Goal: Communication & Community: Participate in discussion

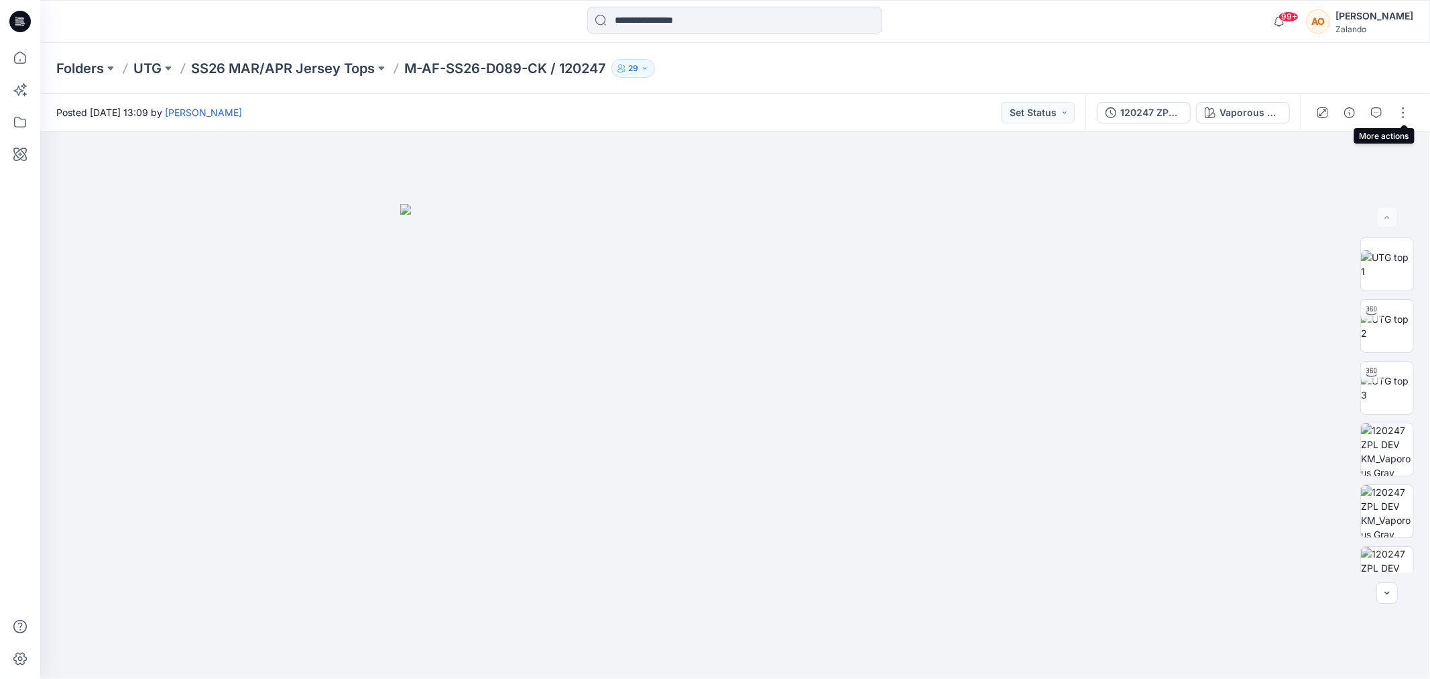
click at [1389, 108] on div at bounding box center [1363, 113] width 124 height 38
click at [1383, 106] on button "button" at bounding box center [1376, 112] width 21 height 21
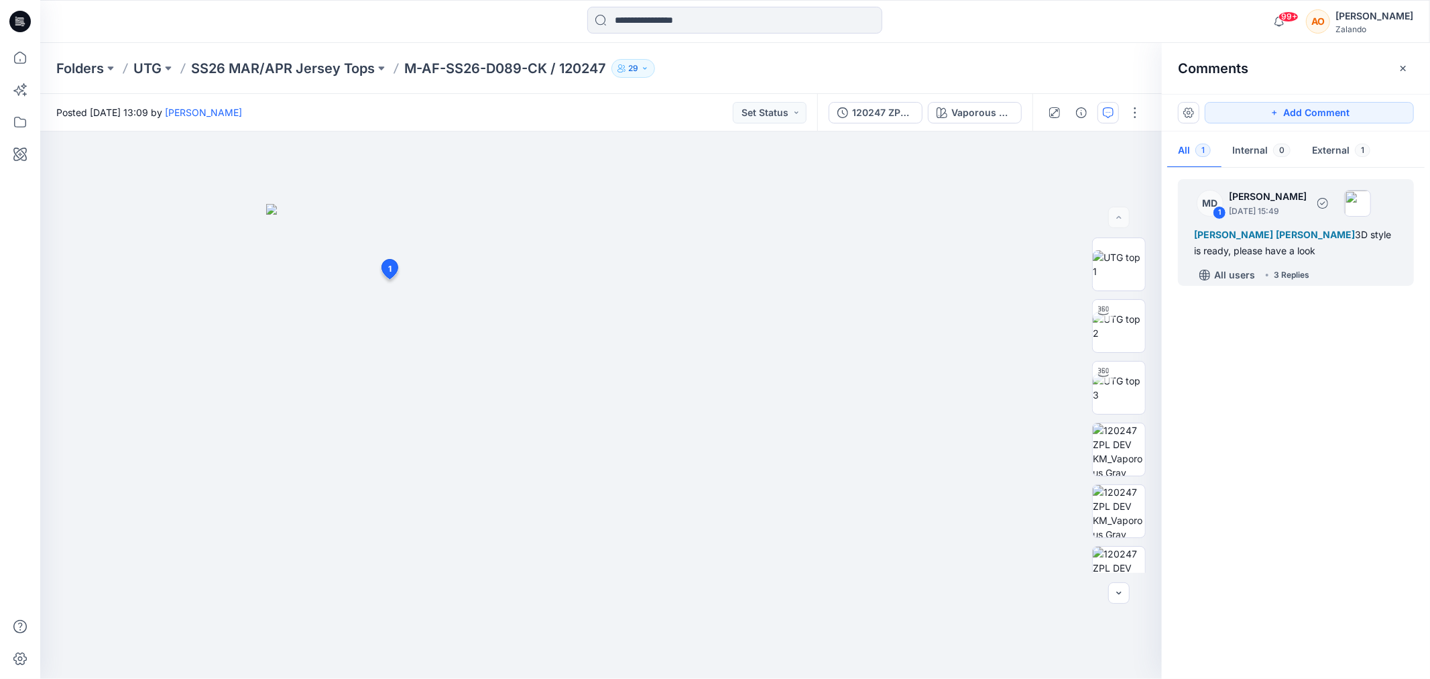
click at [1324, 261] on div "MD 1 [PERSON_NAME] [DATE] 15:49 Alexandre [PERSON_NAME] [PERSON_NAME] [PERSON_N…" at bounding box center [1296, 232] width 236 height 107
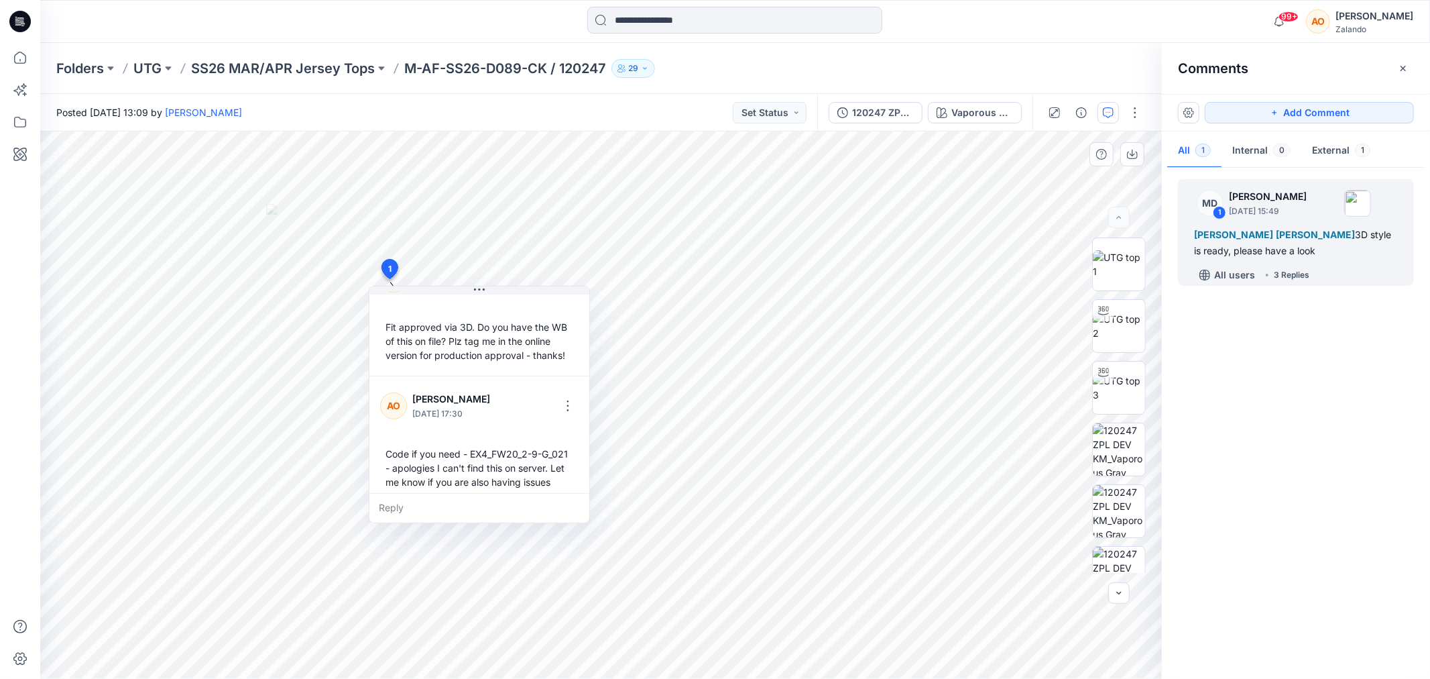
scroll to position [304, 0]
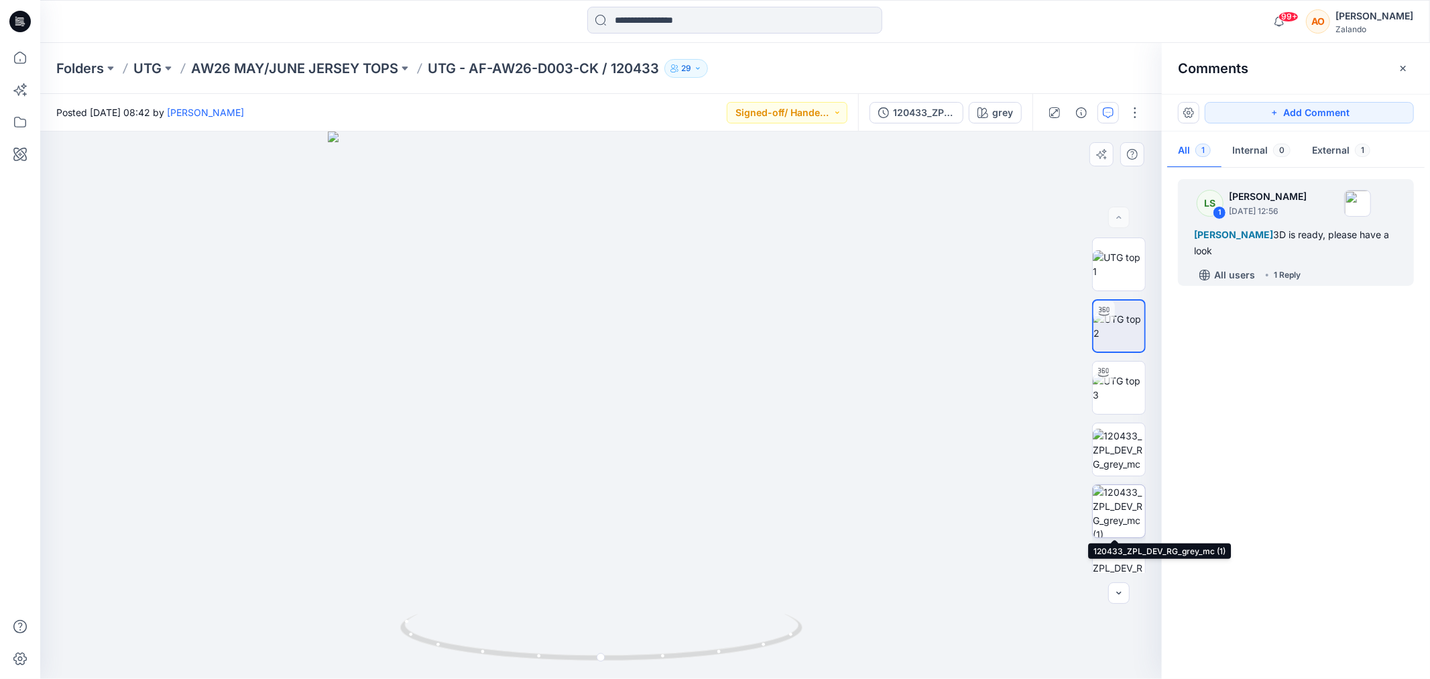
click at [1110, 508] on img at bounding box center [1119, 511] width 52 height 52
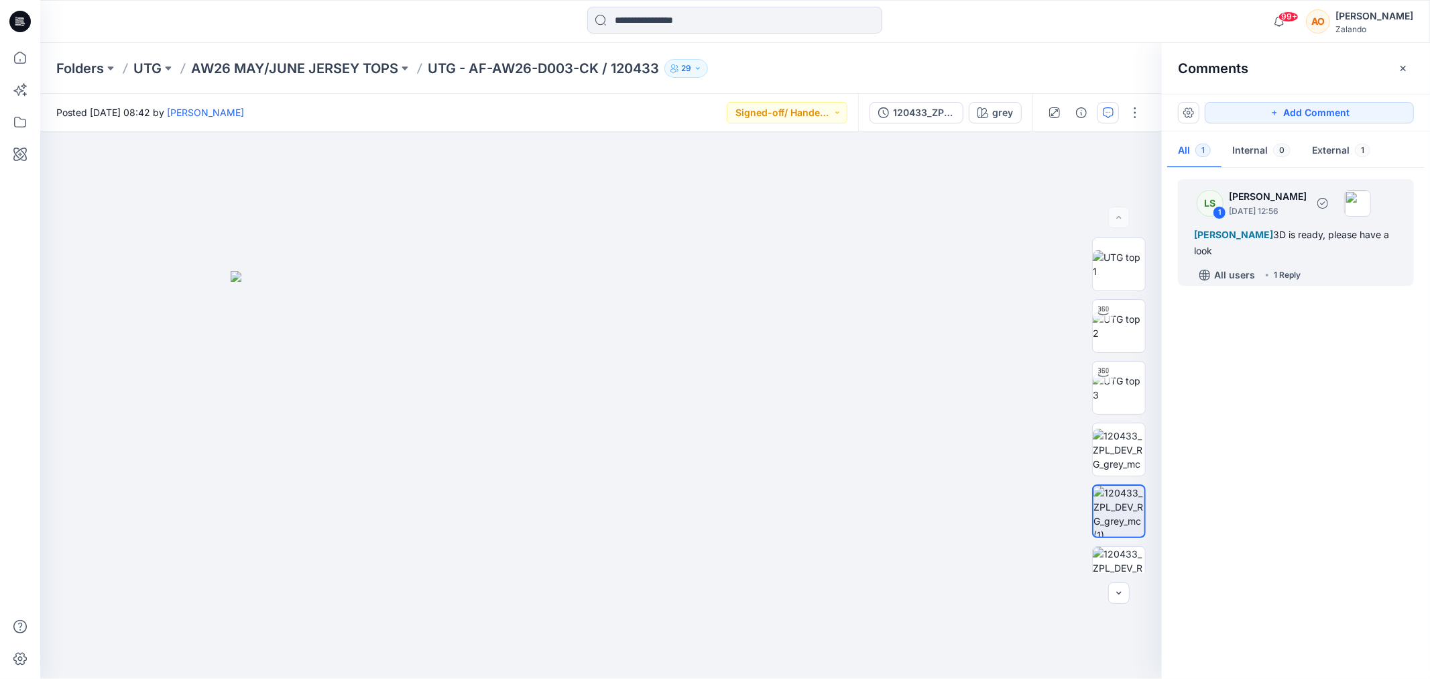
click at [1265, 260] on div "LS 1 Lise Stougaard September 12, 2025 12:56 Alexandre Ivan Almeida Fonseca 3D …" at bounding box center [1296, 232] width 236 height 107
click at [1307, 195] on p "[PERSON_NAME]" at bounding box center [1268, 196] width 78 height 16
click at [1252, 156] on button "Internal 0" at bounding box center [1262, 151] width 80 height 34
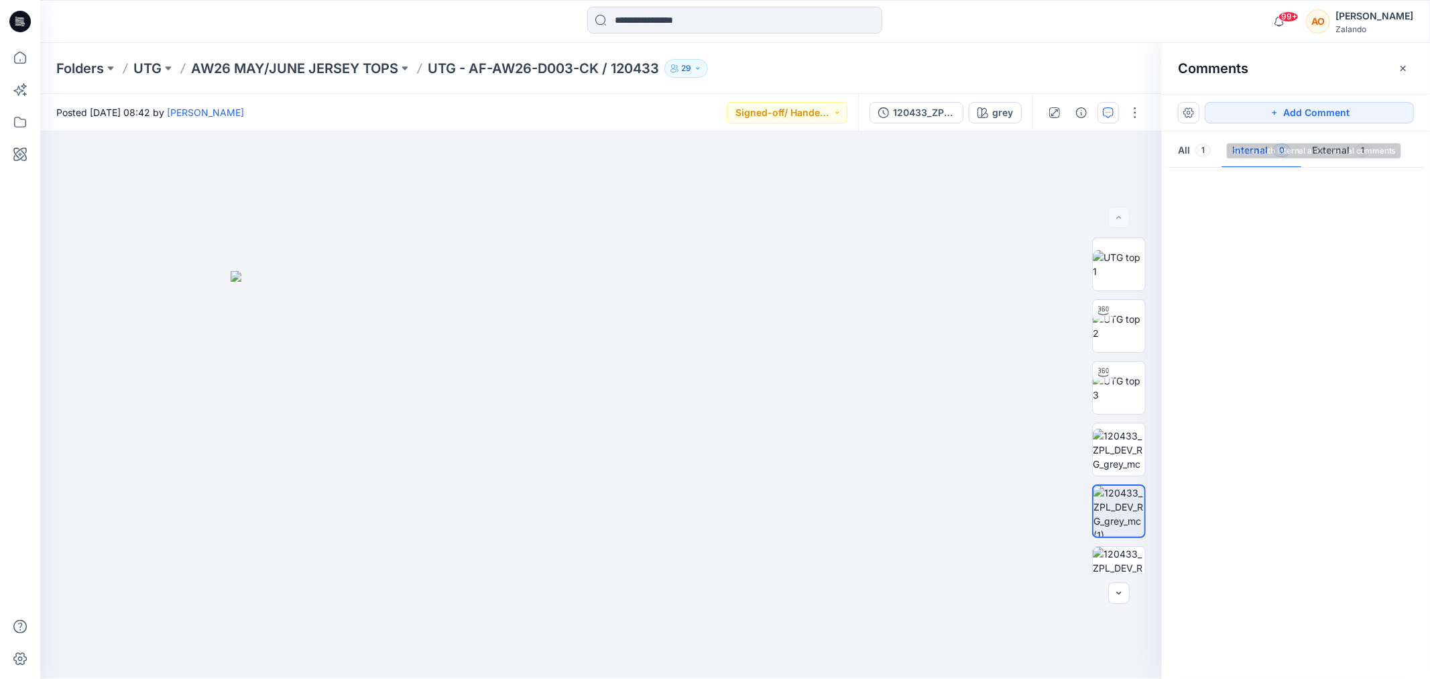
click at [1179, 156] on button "All 1" at bounding box center [1194, 151] width 54 height 34
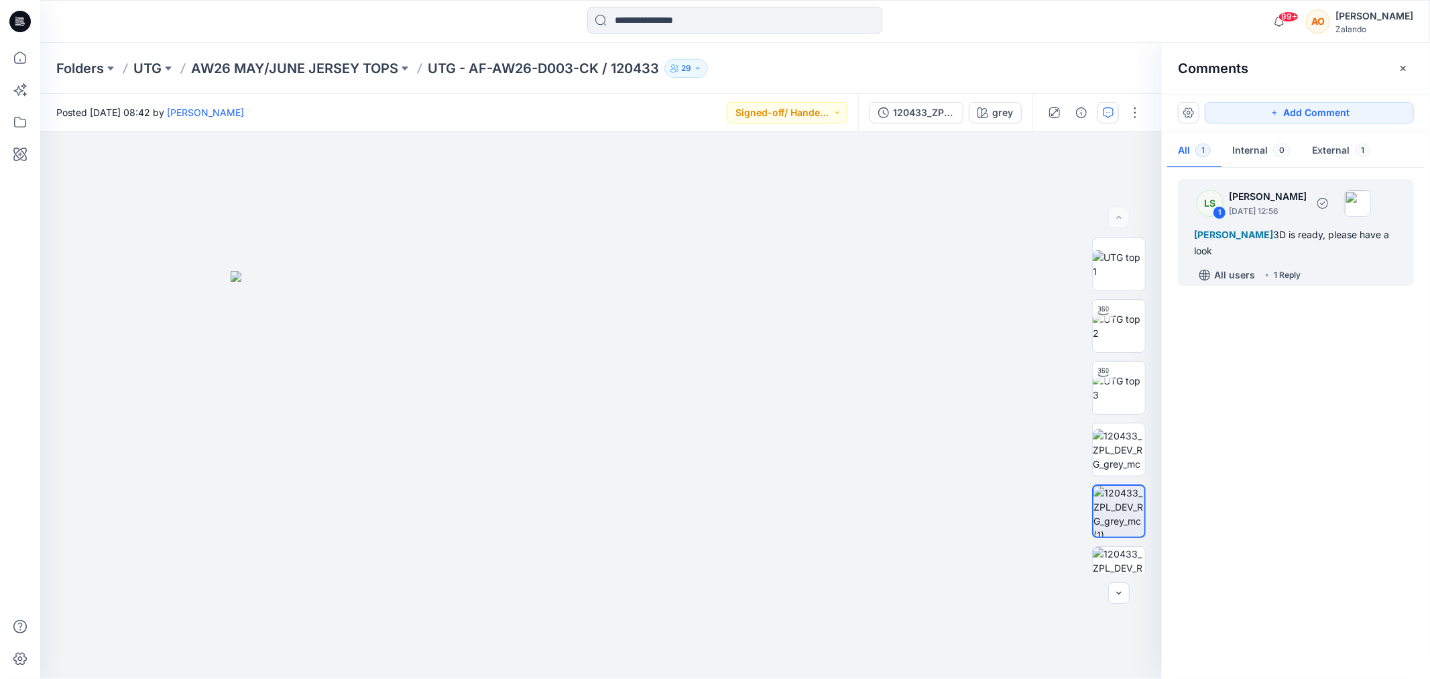
click at [1359, 261] on div "LS 1 Lise Stougaard September 12, 2025 12:56 Alexandre Ivan Almeida Fonseca 3D …" at bounding box center [1296, 232] width 236 height 107
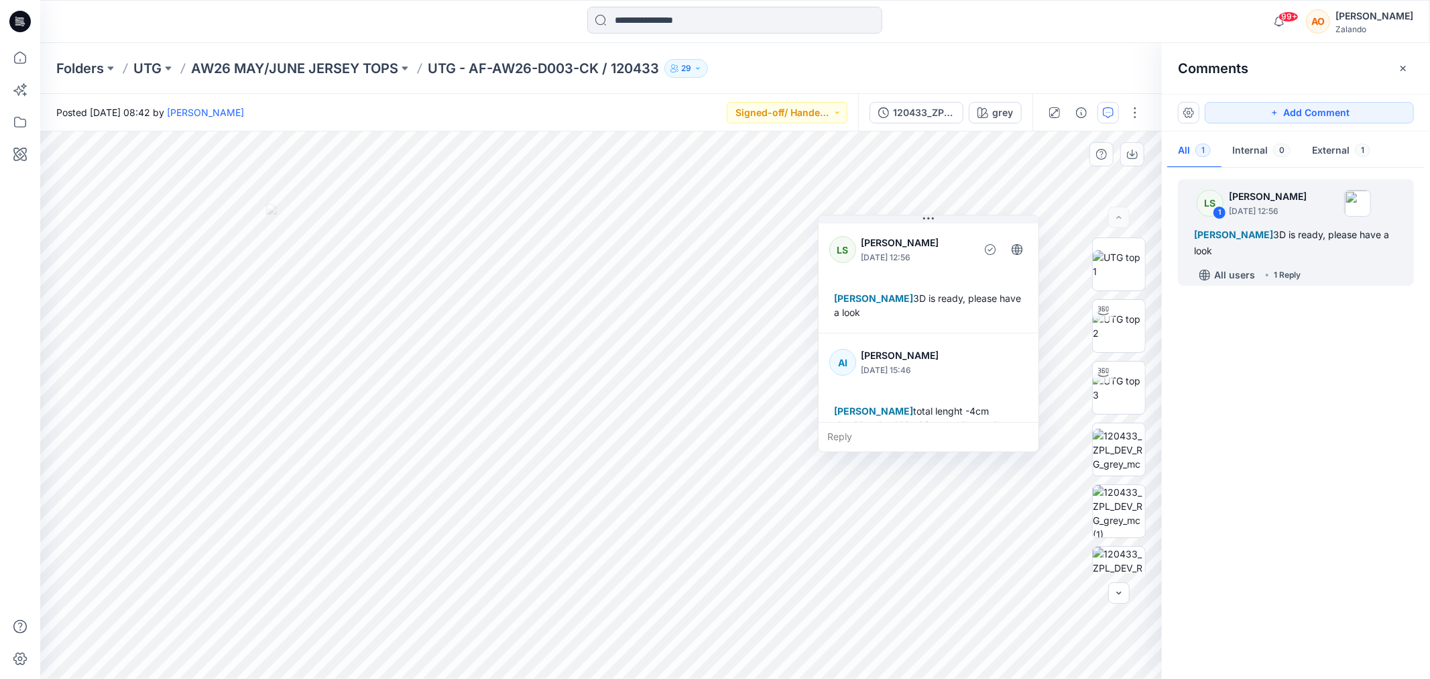
click at [960, 436] on div "Reply" at bounding box center [929, 437] width 220 height 30
type textarea "*"
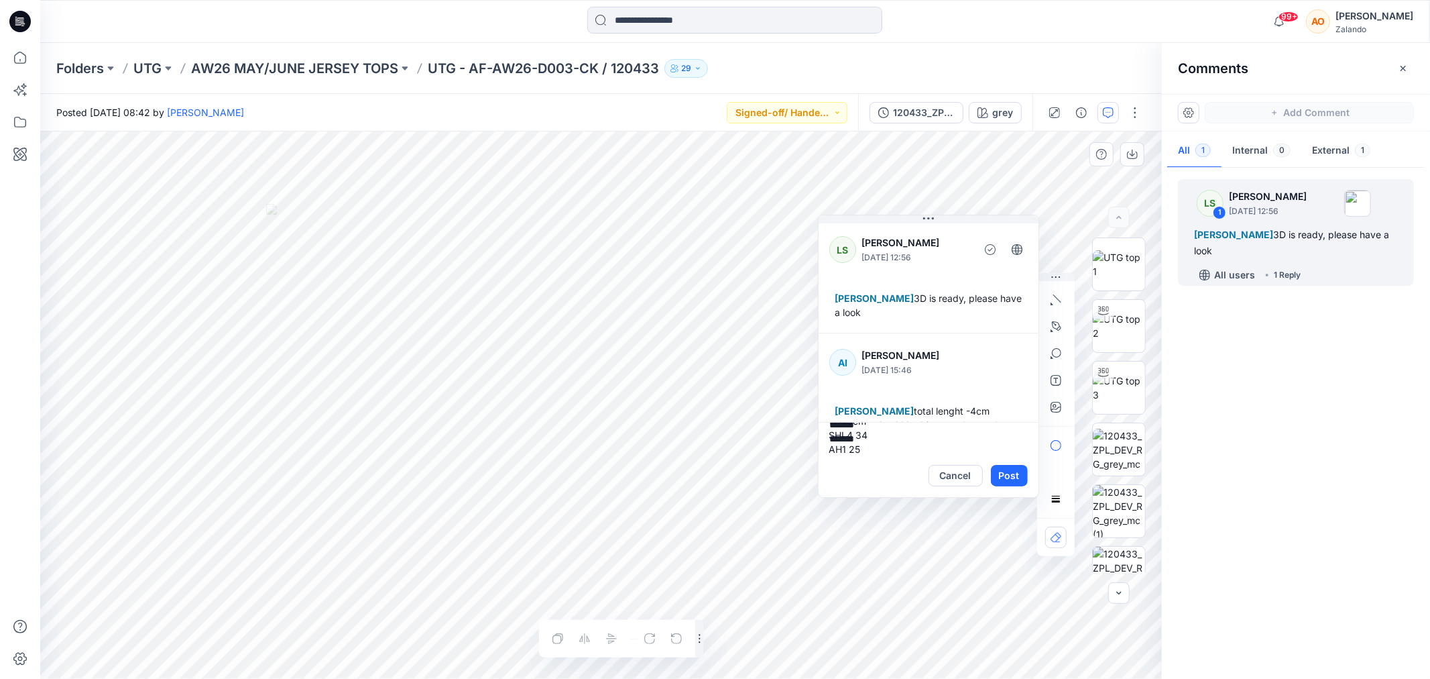
scroll to position [72, 0]
click at [960, 436] on textarea "**********" at bounding box center [929, 438] width 220 height 32
click at [955, 447] on textarea "**********" at bounding box center [929, 438] width 220 height 32
click at [923, 506] on li "KM Kristina Mekseniene kristina.mekseniene@utg.dk External" at bounding box center [927, 524] width 201 height 46
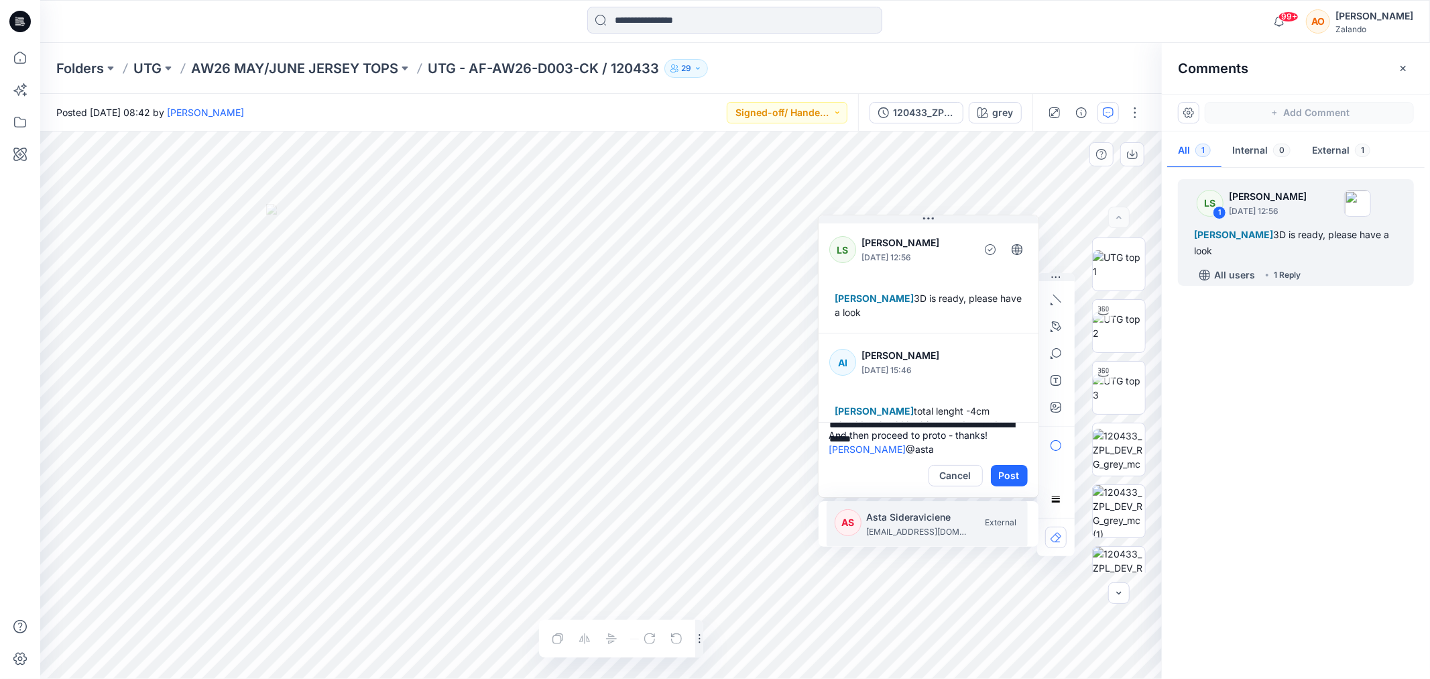
click at [923, 517] on p "Asta Sideraviciene" at bounding box center [917, 517] width 101 height 16
click at [919, 528] on p "lis.linnebjerg@utg.dk" at bounding box center [917, 531] width 101 height 13
type textarea "**********"
click at [1019, 473] on button "Post" at bounding box center [1009, 475] width 37 height 21
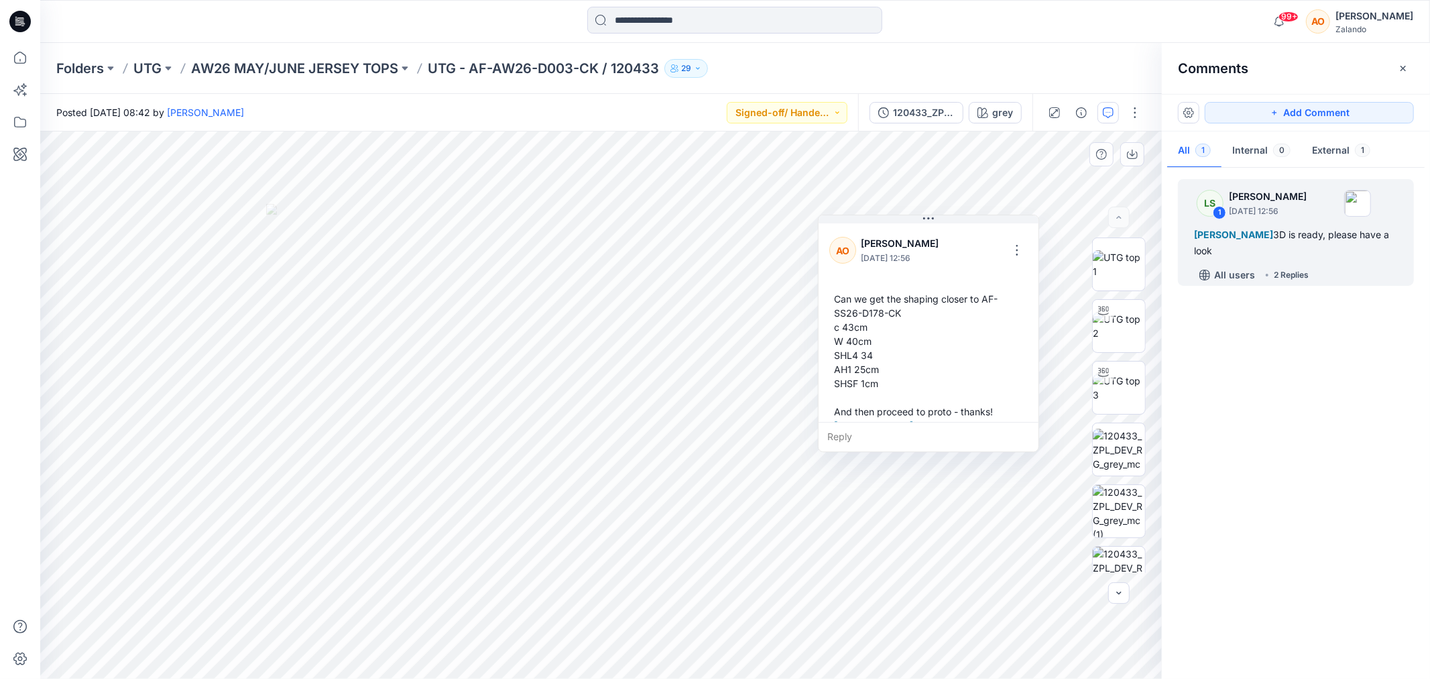
scroll to position [276, 0]
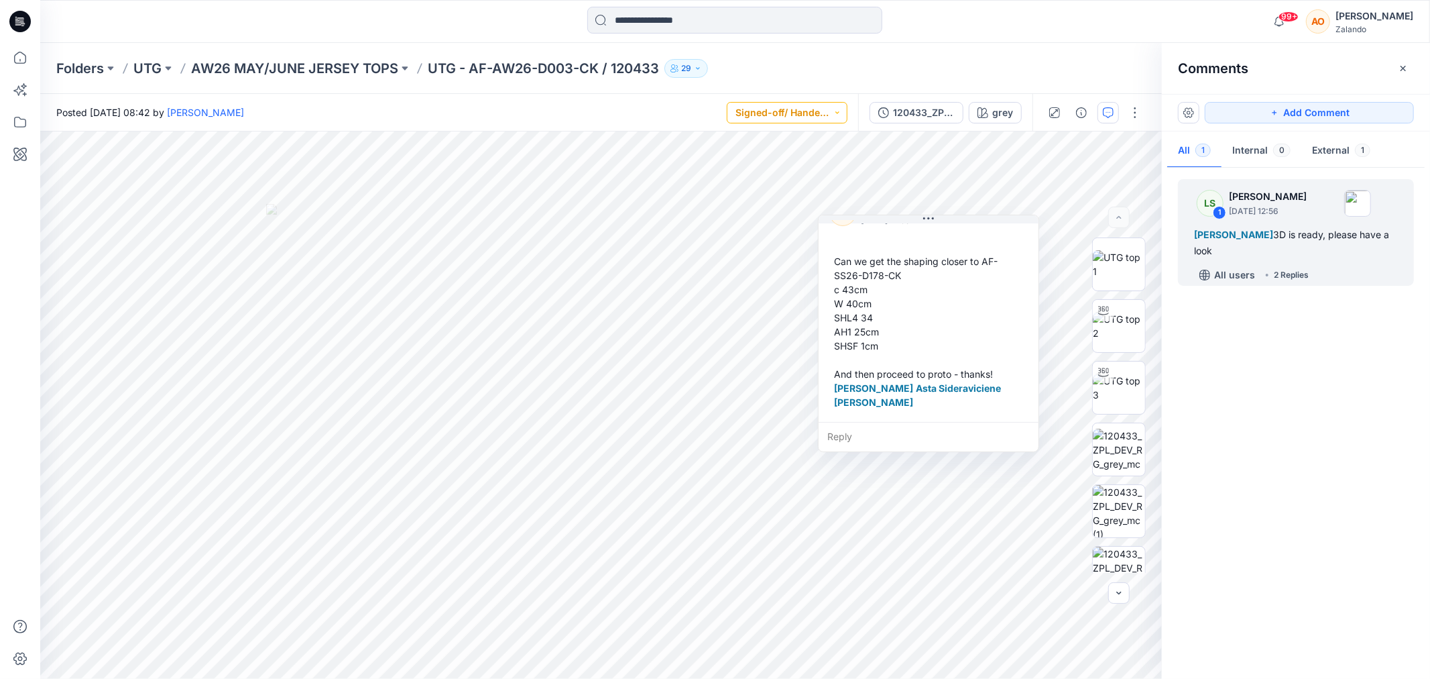
click at [779, 117] on button "Signed-off/ Handed over" at bounding box center [787, 112] width 121 height 21
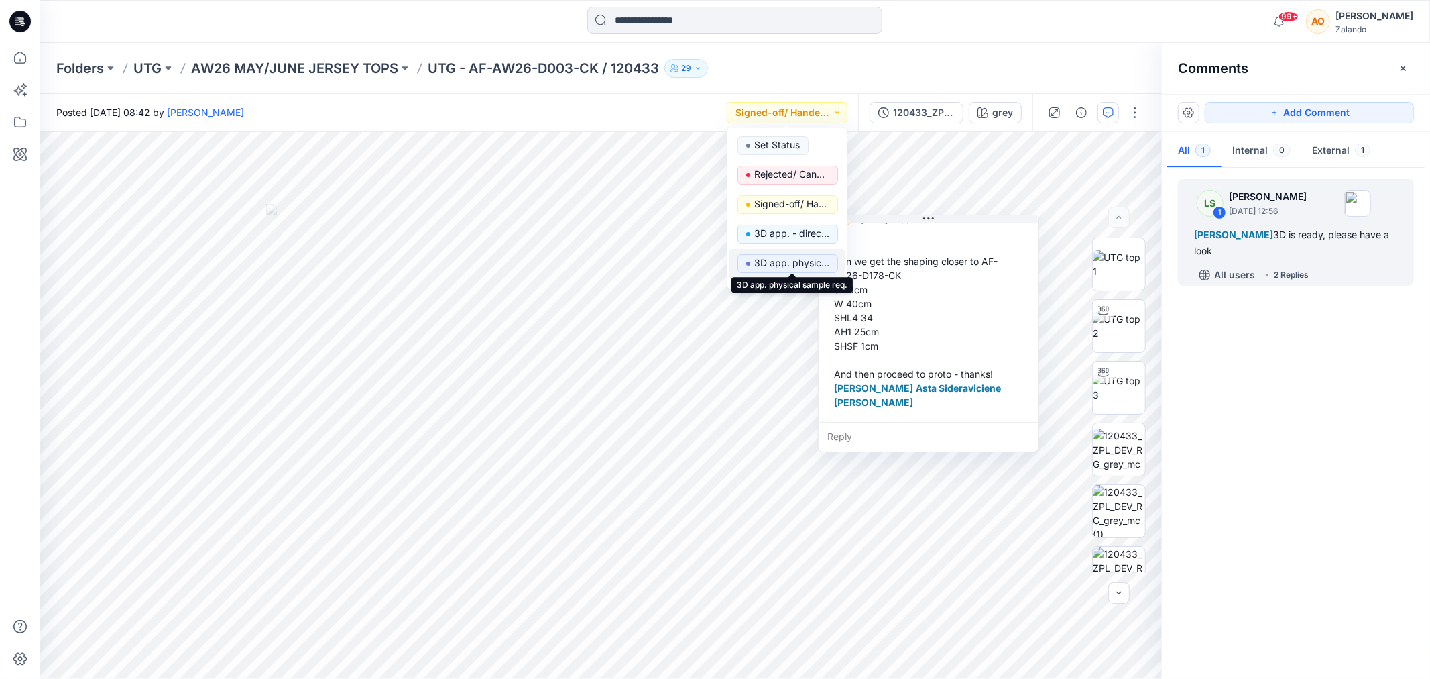
click at [807, 265] on p "3D app. physical sample req." at bounding box center [791, 262] width 75 height 17
